Goal: Task Accomplishment & Management: Use online tool/utility

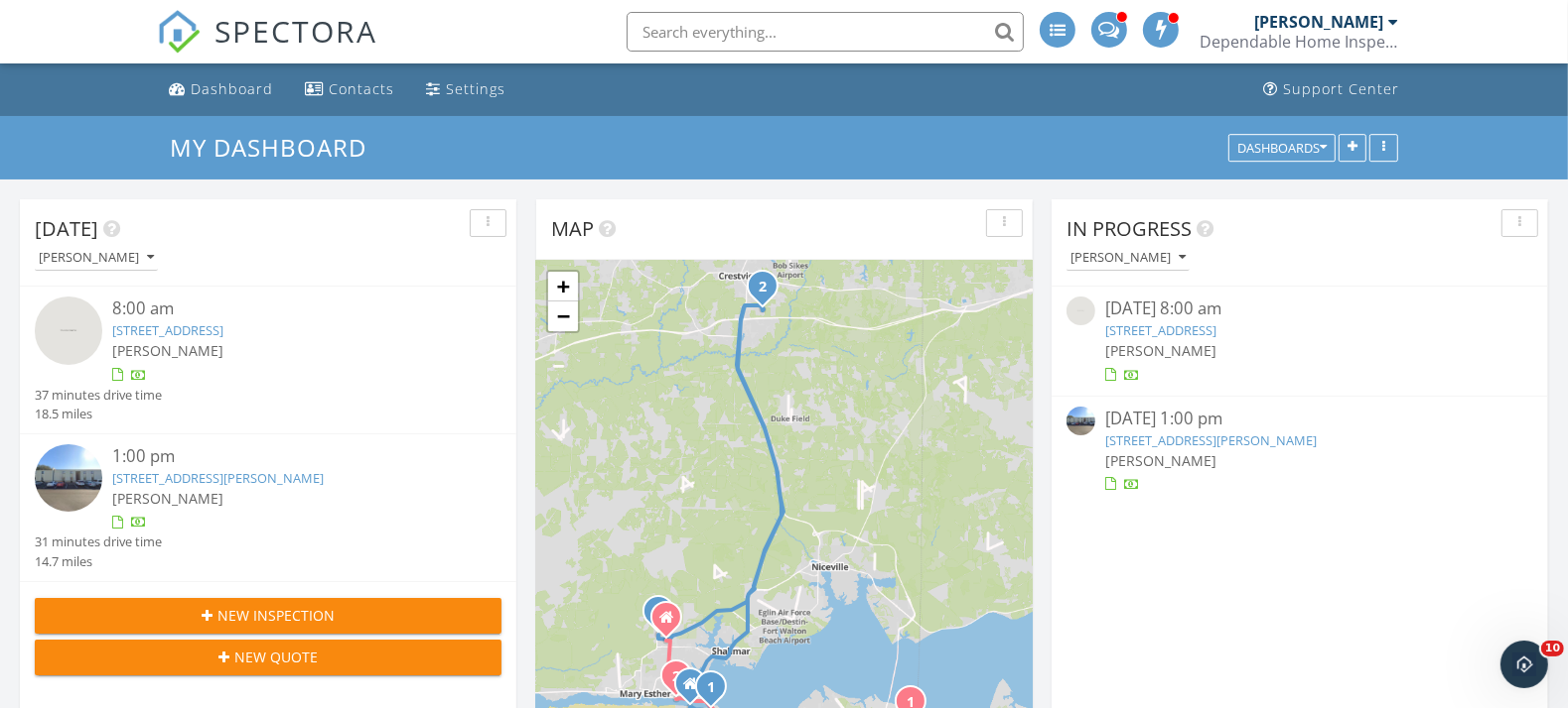
click at [257, 355] on div "[PERSON_NAME]" at bounding box center [287, 351] width 351 height 21
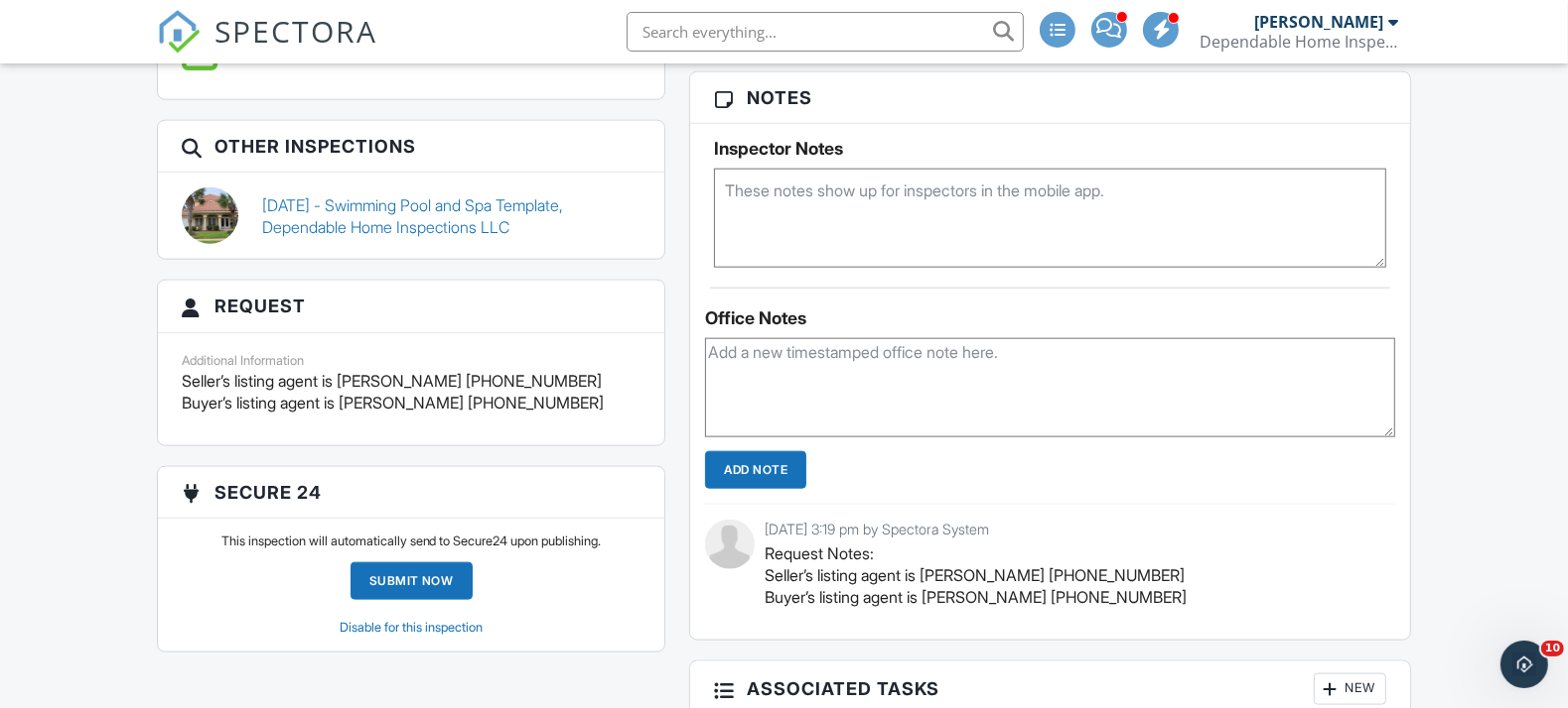
scroll to position [1874, 0]
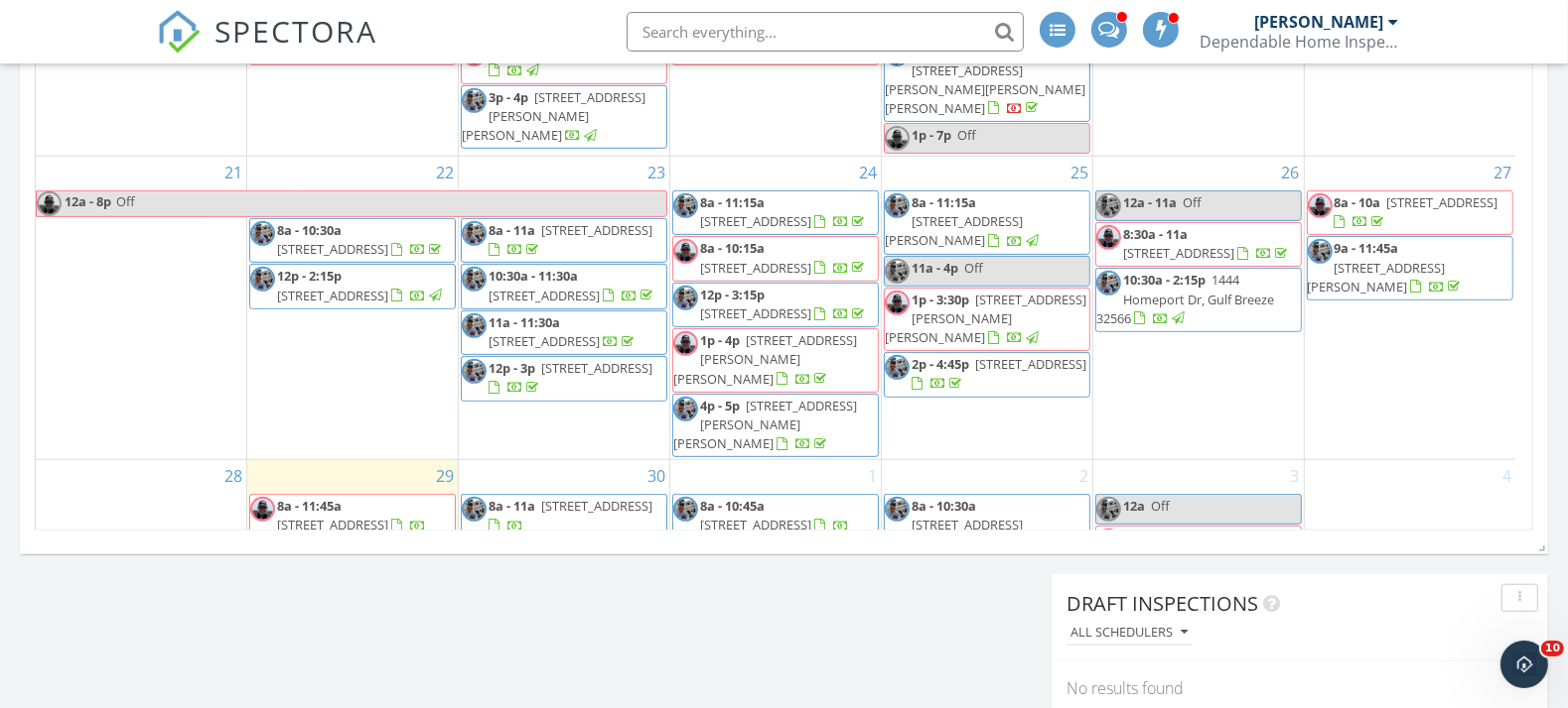
scroll to position [433, 0]
click at [764, 304] on span "[STREET_ADDRESS]" at bounding box center [755, 313] width 111 height 18
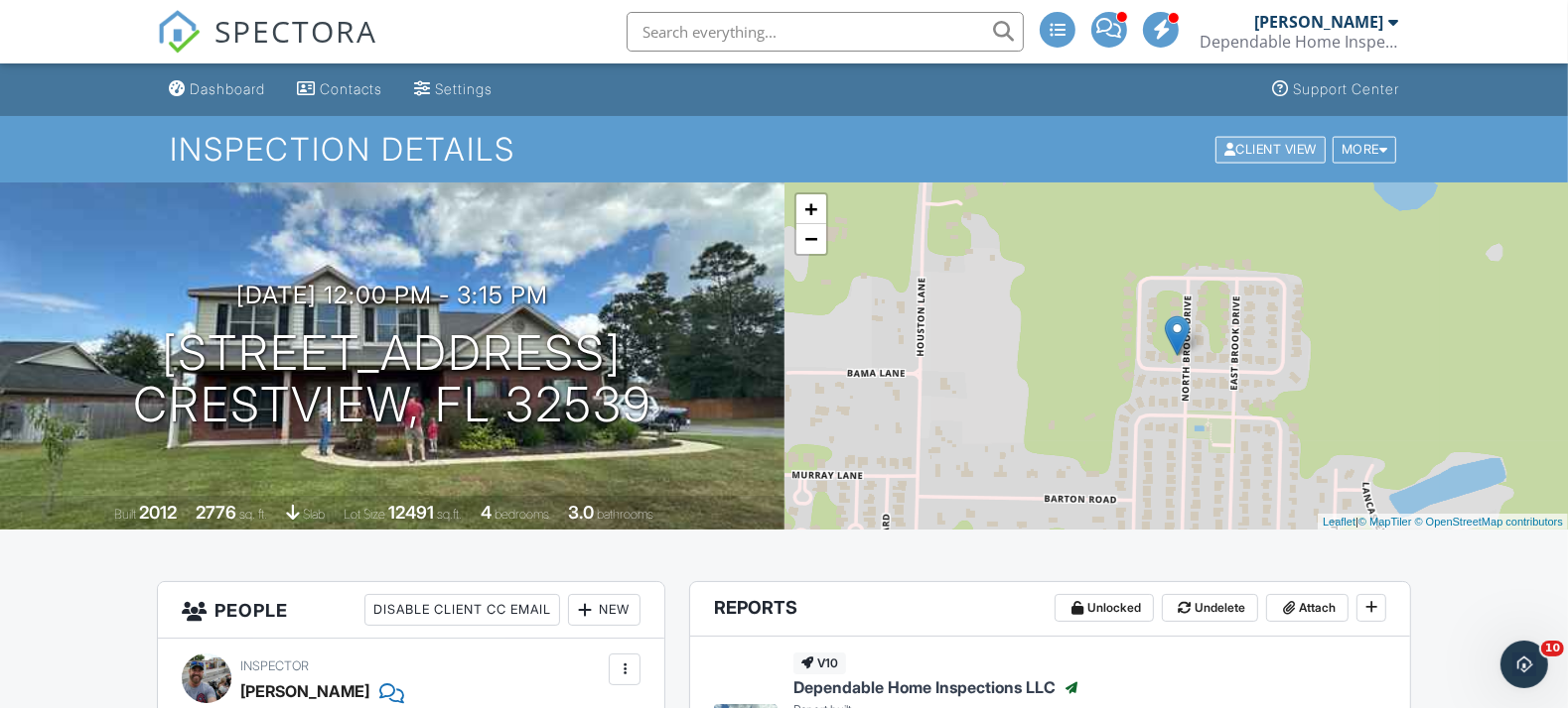
click at [1276, 150] on div "Client View" at bounding box center [1270, 149] width 110 height 27
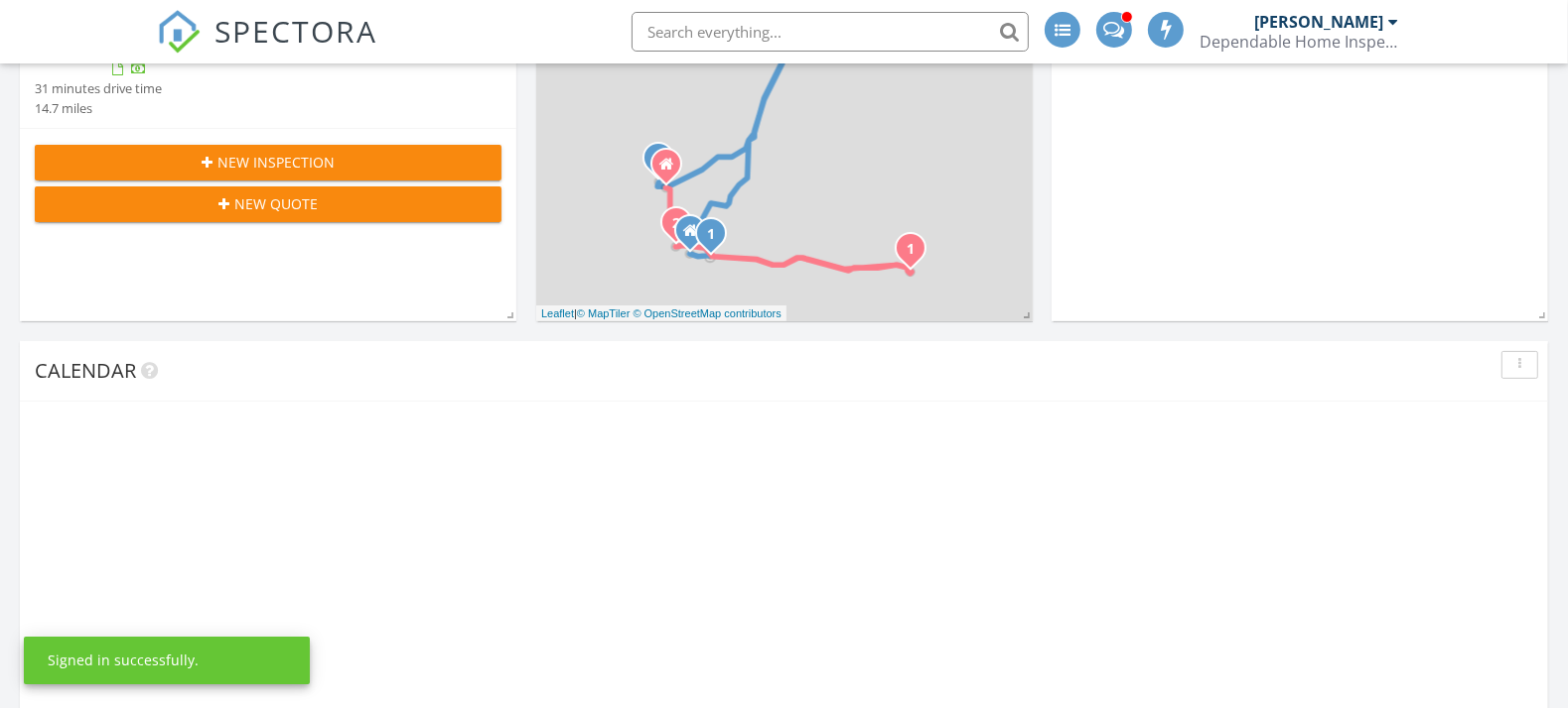
scroll to position [1212, 0]
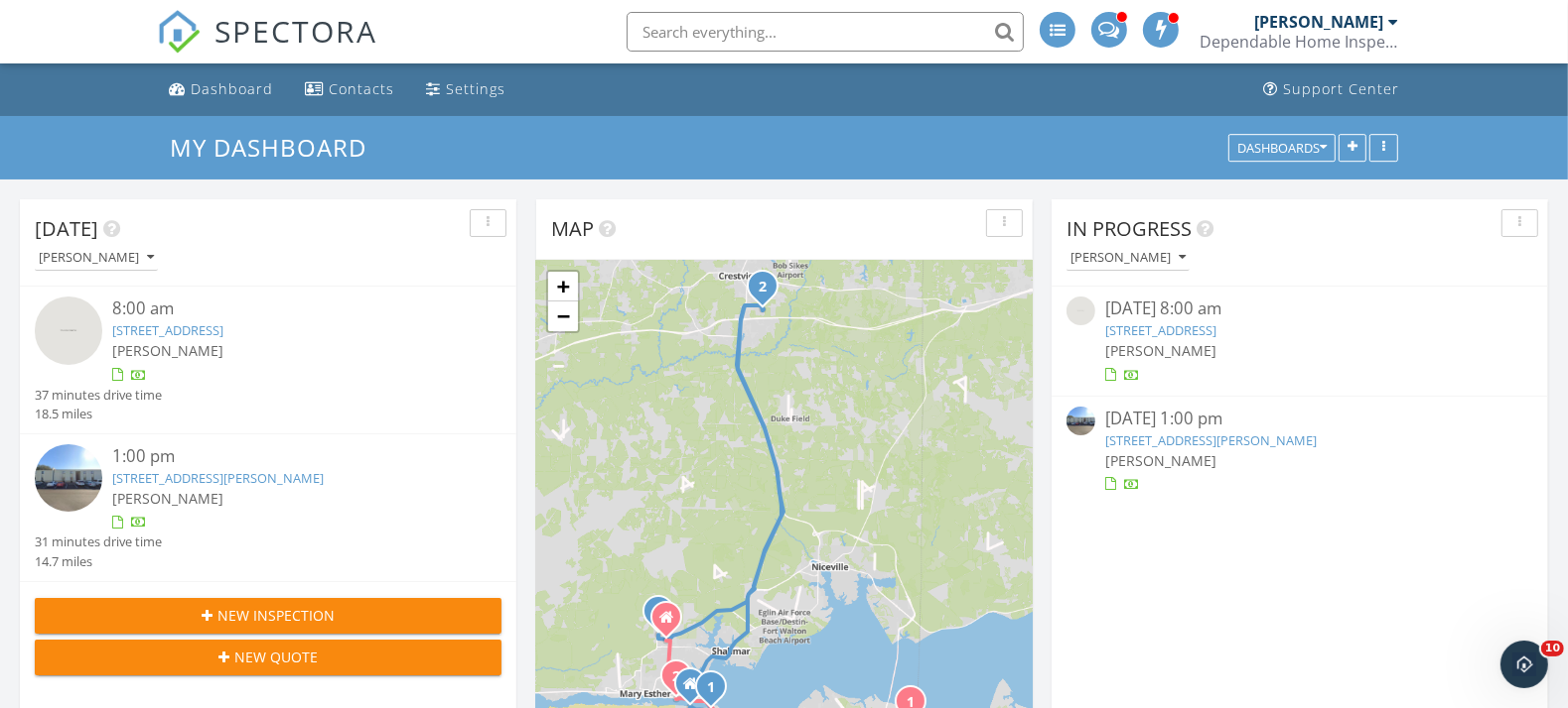
click at [320, 357] on div "[PERSON_NAME]" at bounding box center [287, 351] width 351 height 21
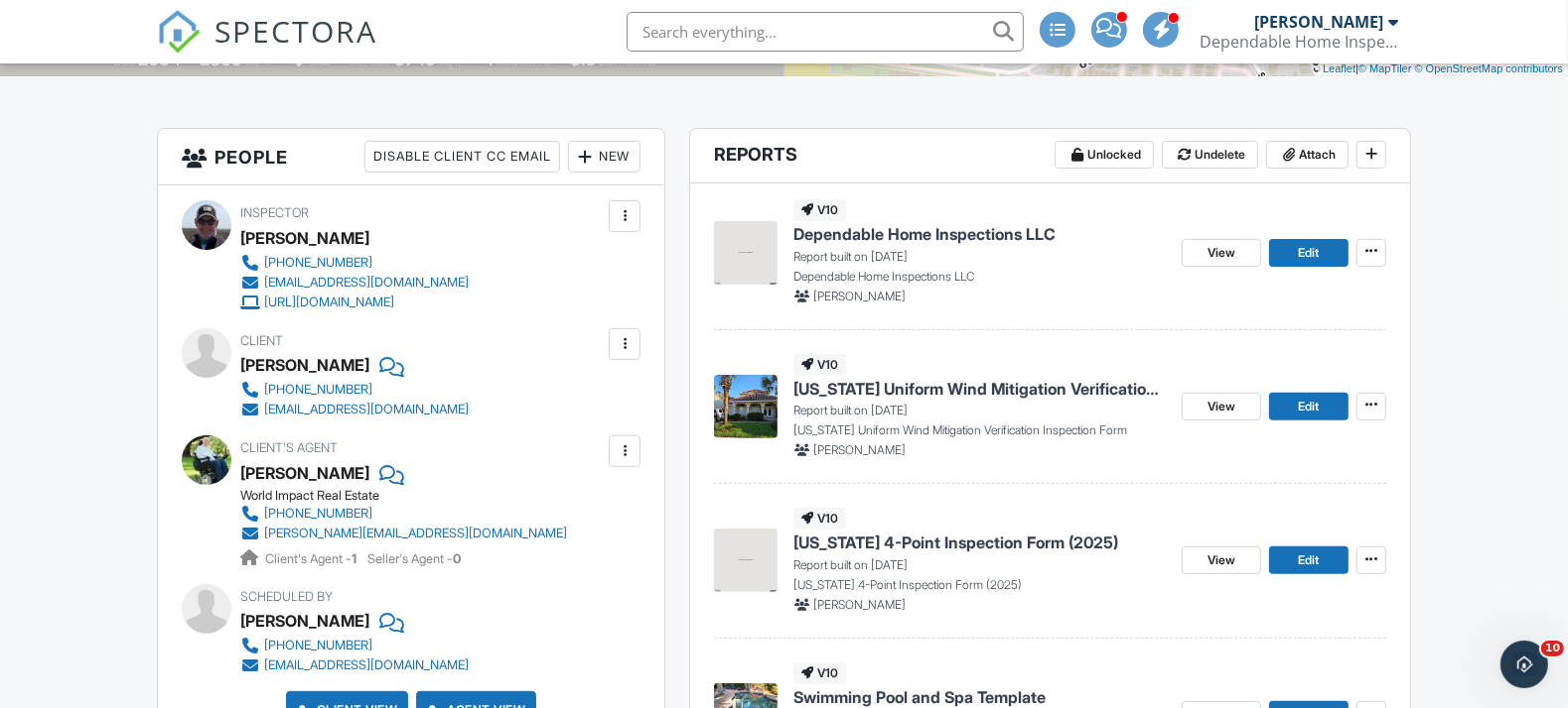
scroll to position [457, 0]
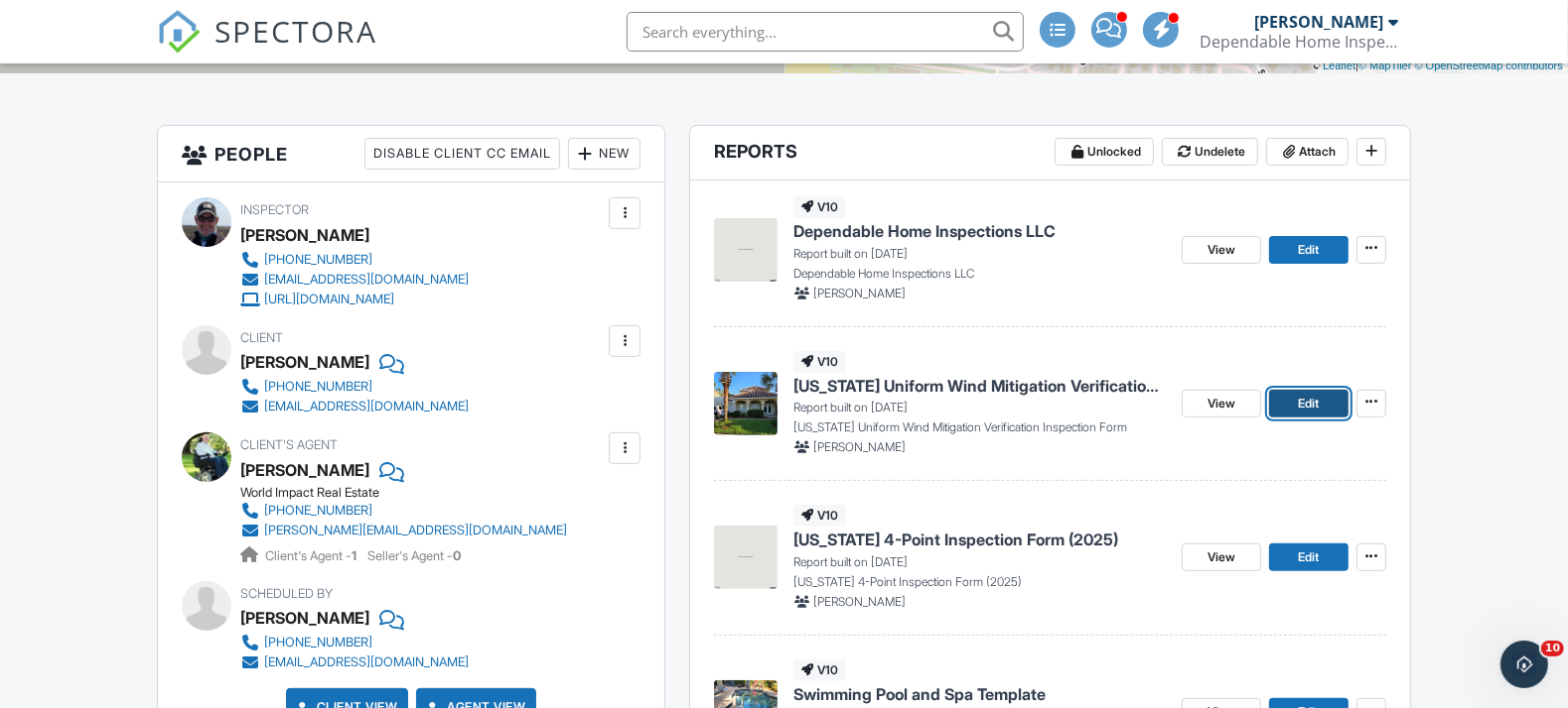
click at [1302, 405] on span "Edit" at bounding box center [1309, 404] width 21 height 20
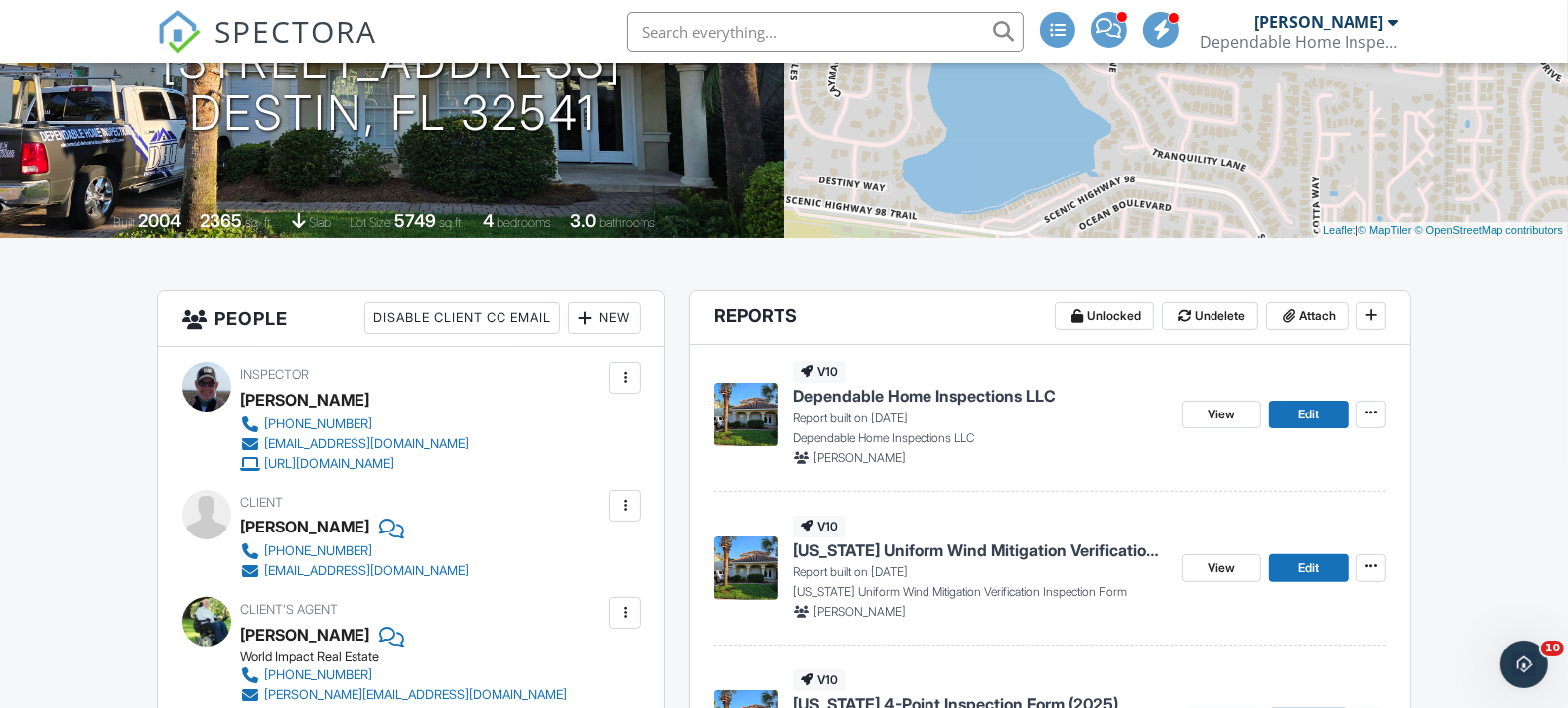
scroll to position [441, 0]
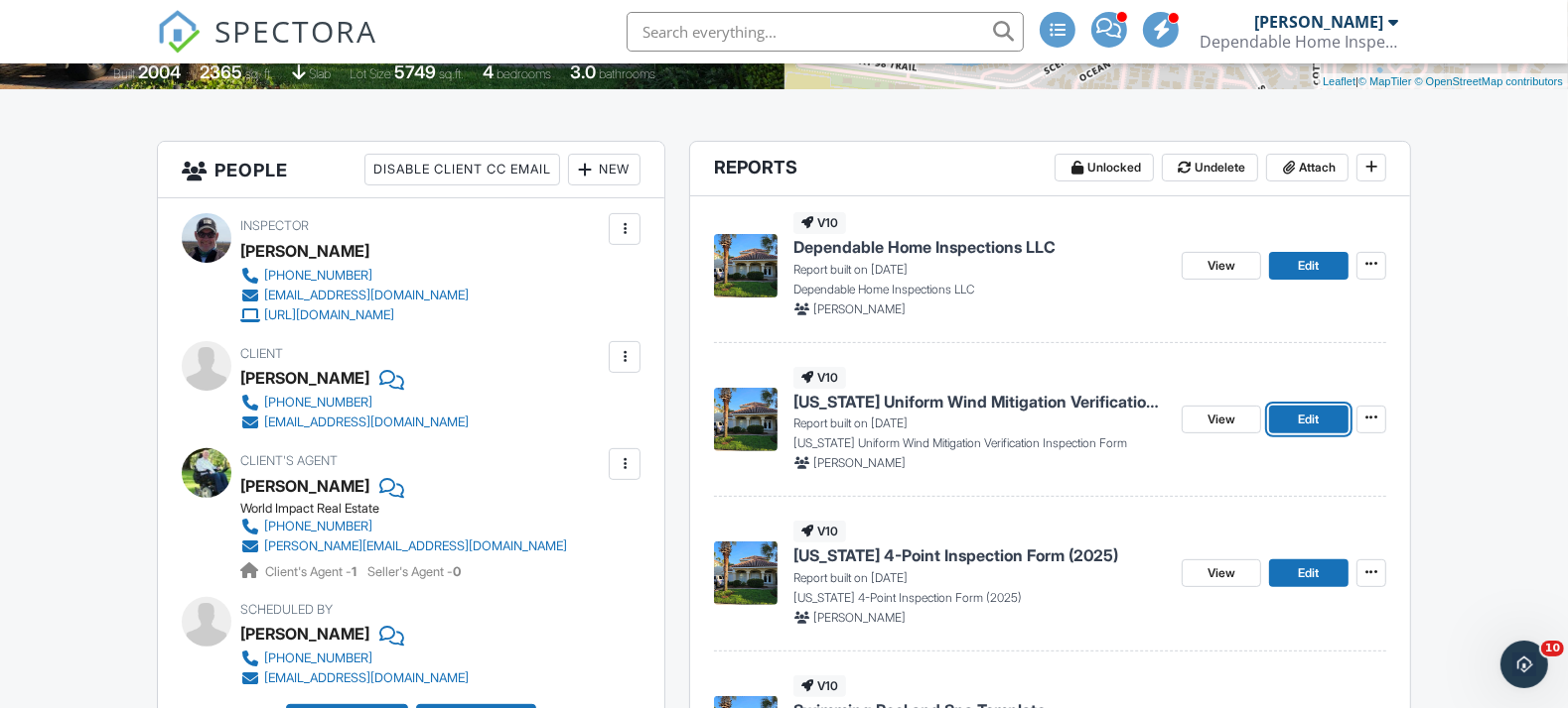
click at [1289, 416] on link "Edit" at bounding box center [1309, 420] width 79 height 28
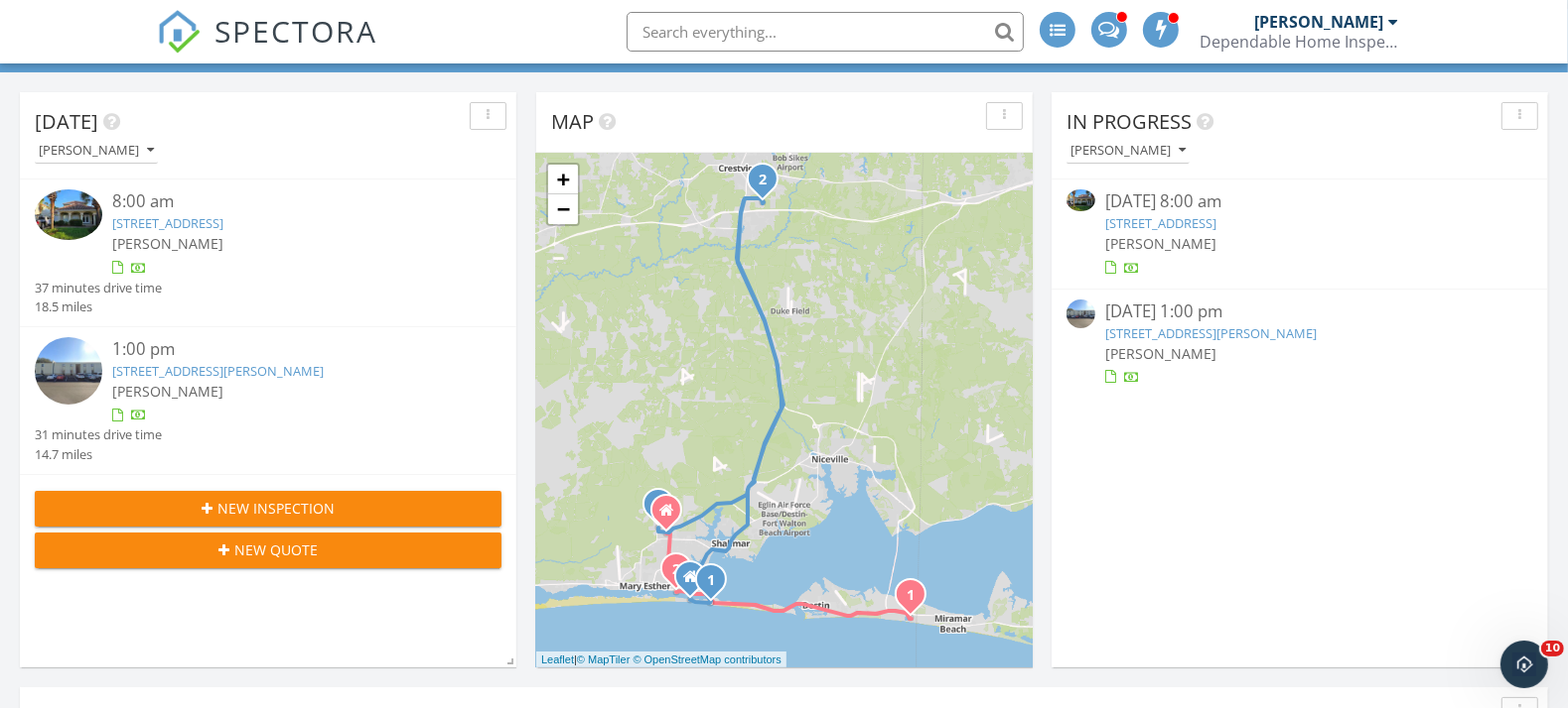
scroll to position [110, 0]
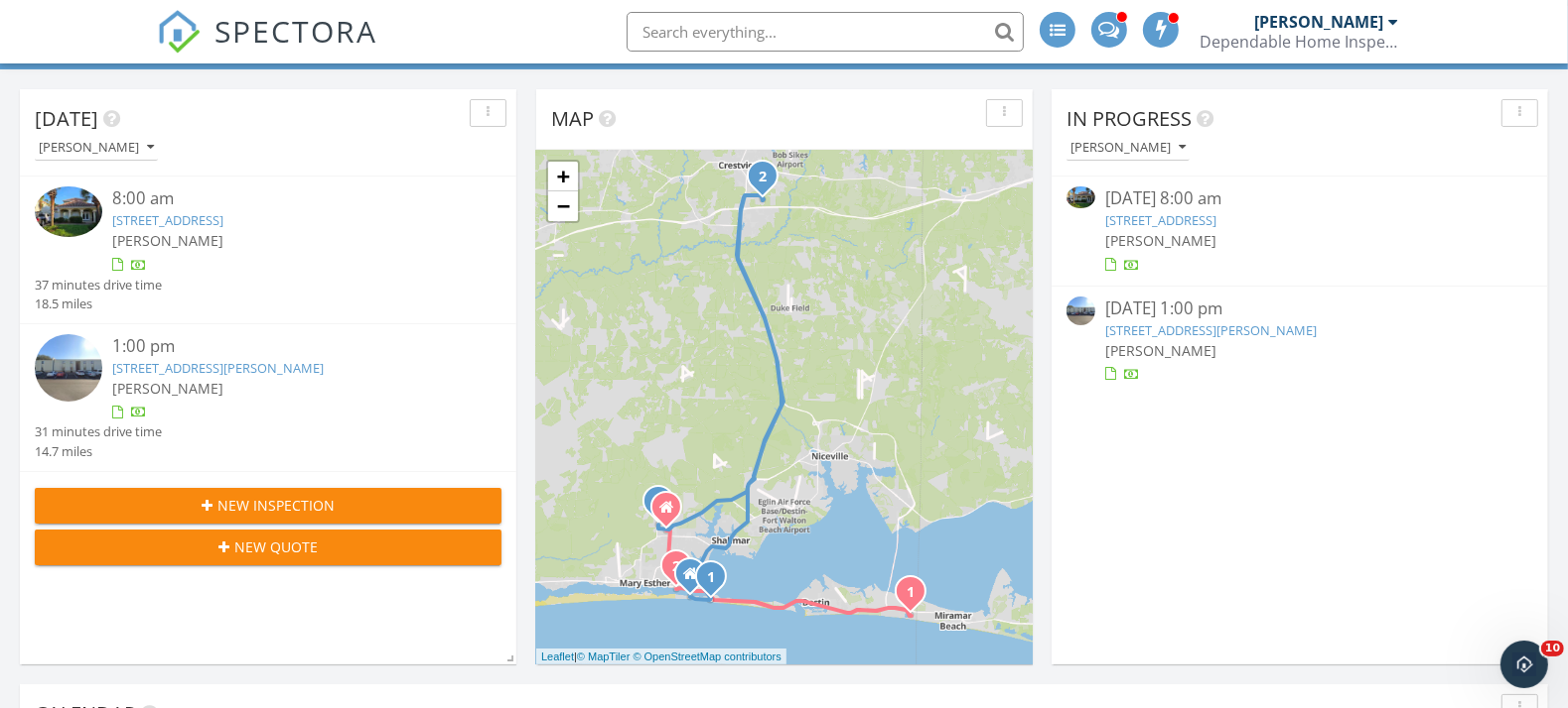
click at [226, 231] on div "[PERSON_NAME]" at bounding box center [287, 240] width 351 height 21
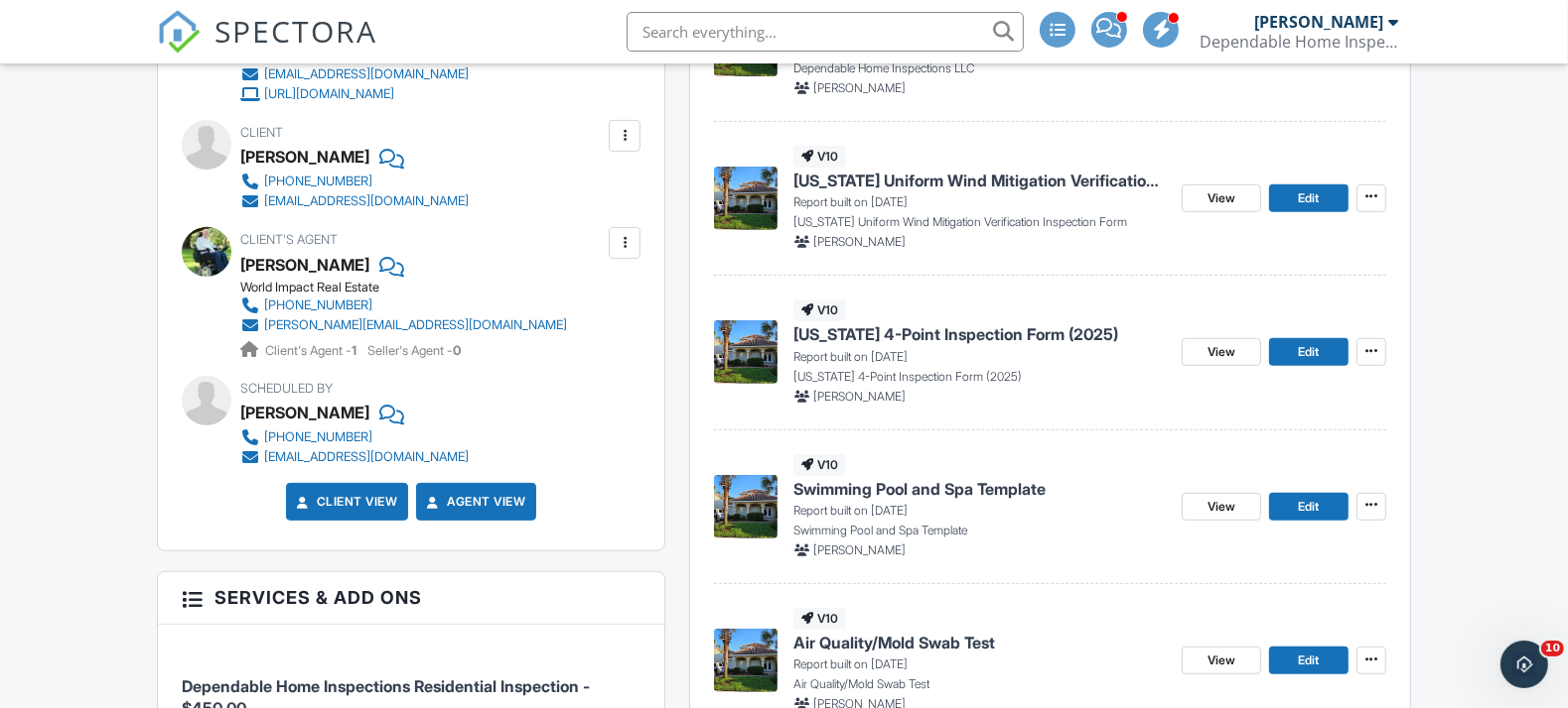
scroll to position [662, 0]
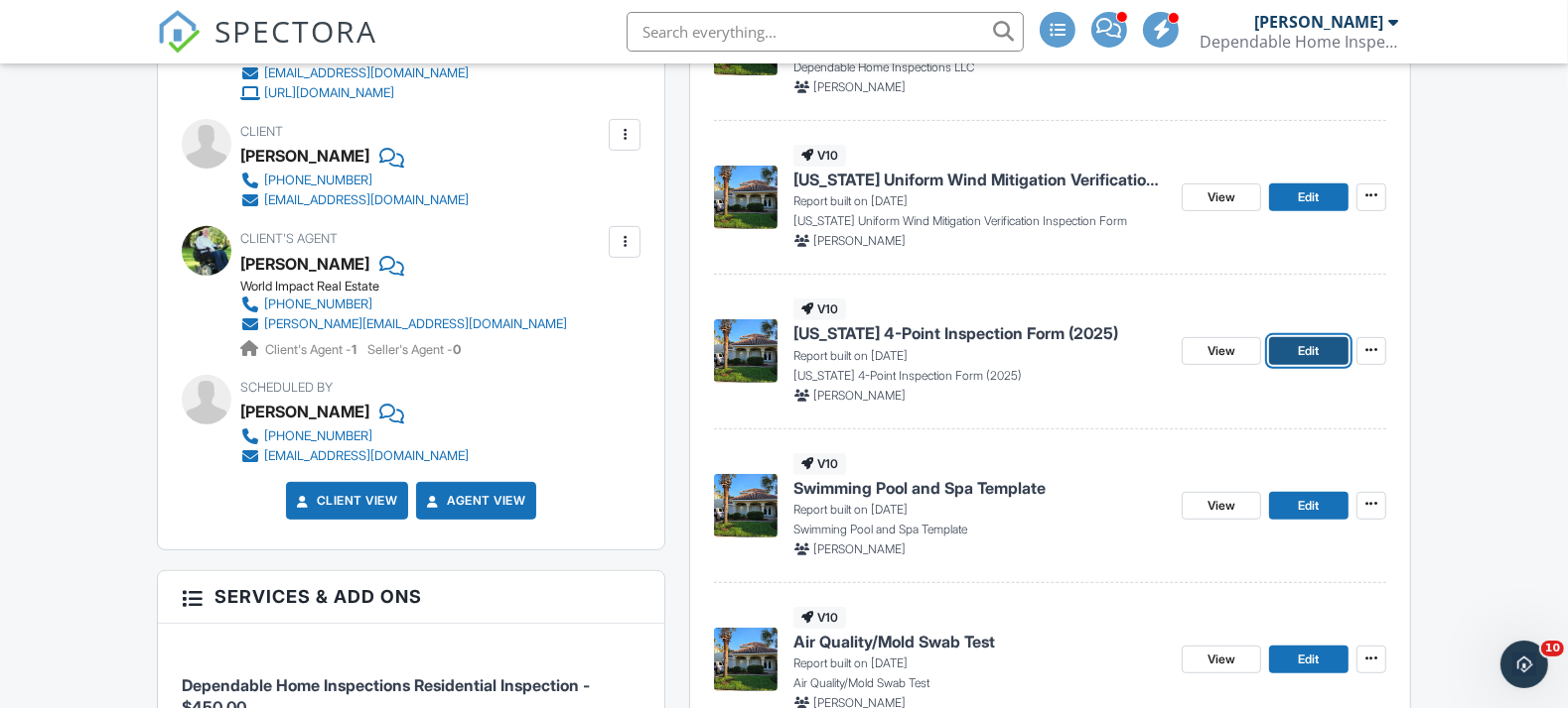
click at [1308, 351] on span "Edit" at bounding box center [1309, 352] width 21 height 20
